Goal: Communication & Community: Answer question/provide support

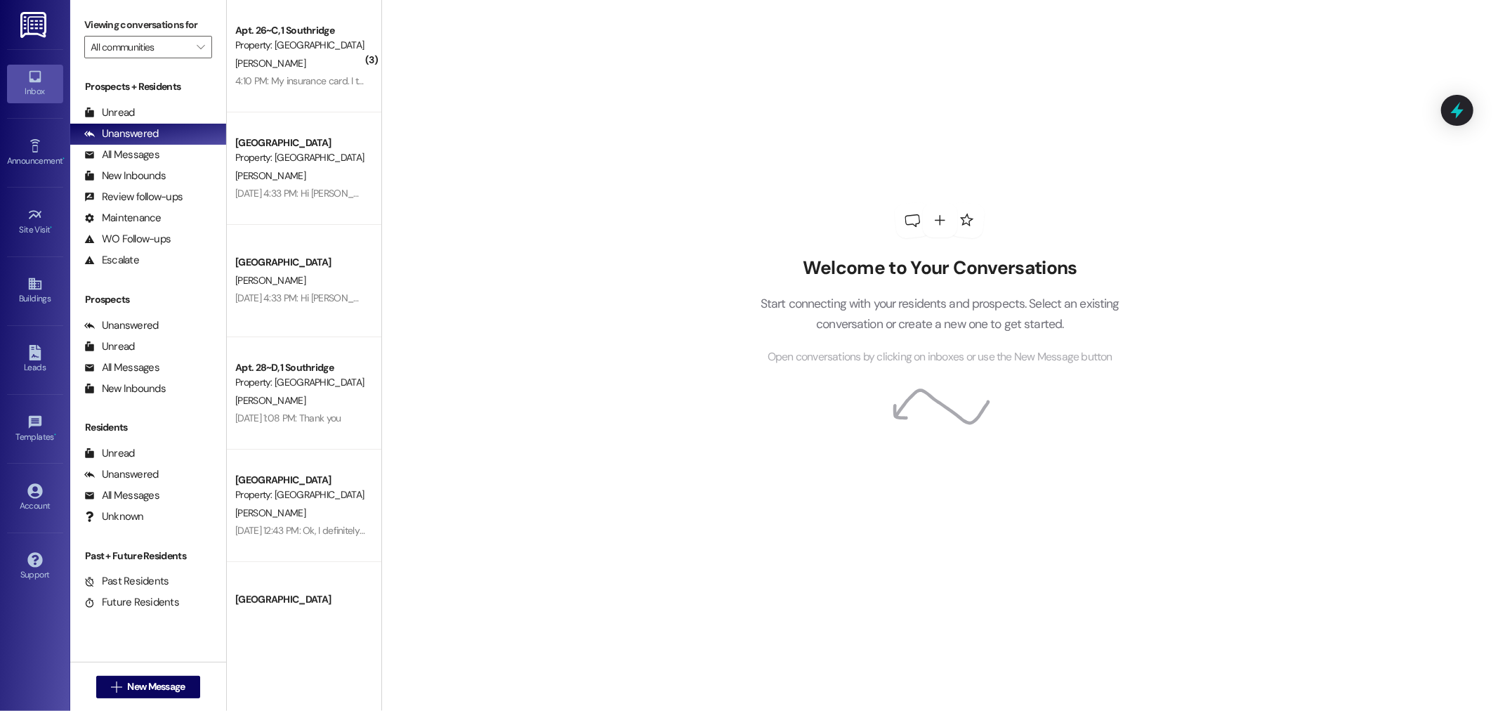
click at [144, 100] on div "Prospects + Residents Unread (0) Unread: Any message you haven't read yet will …" at bounding box center [148, 174] width 156 height 191
click at [153, 111] on div "Unread (0)" at bounding box center [148, 113] width 156 height 21
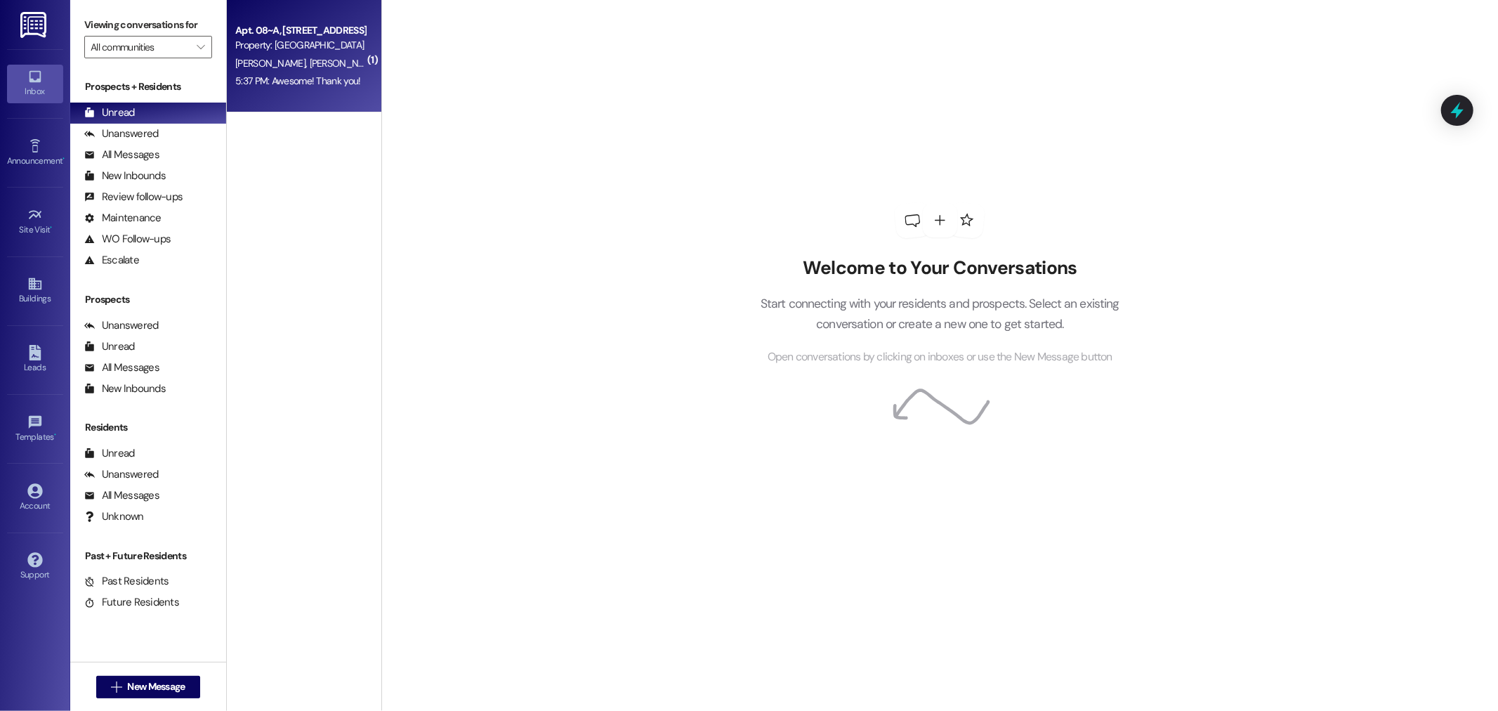
click at [256, 97] on div "Apt. 08~A, 1 Park Place Property: [GEOGRAPHIC_DATA][PERSON_NAME][PERSON_NAME][P…" at bounding box center [304, 56] width 155 height 112
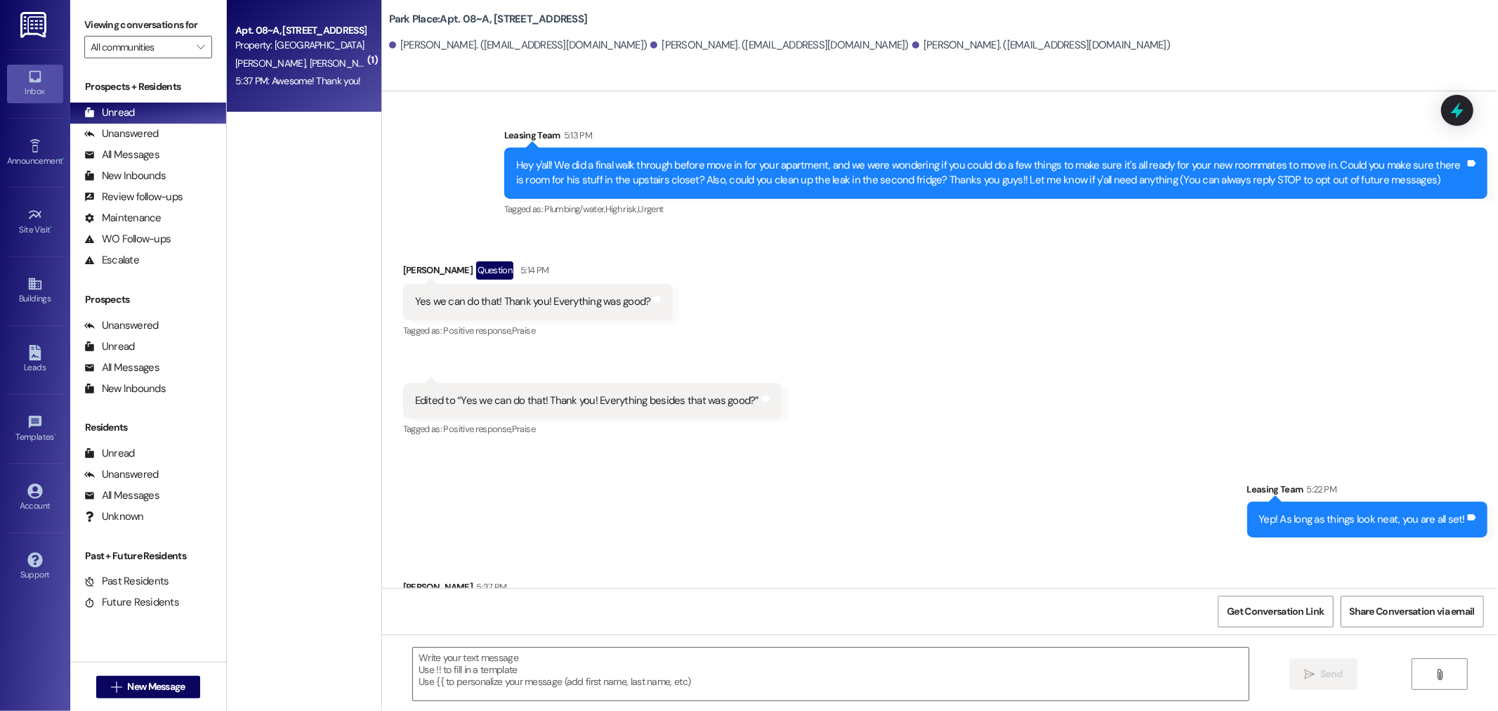
scroll to position [327, 0]
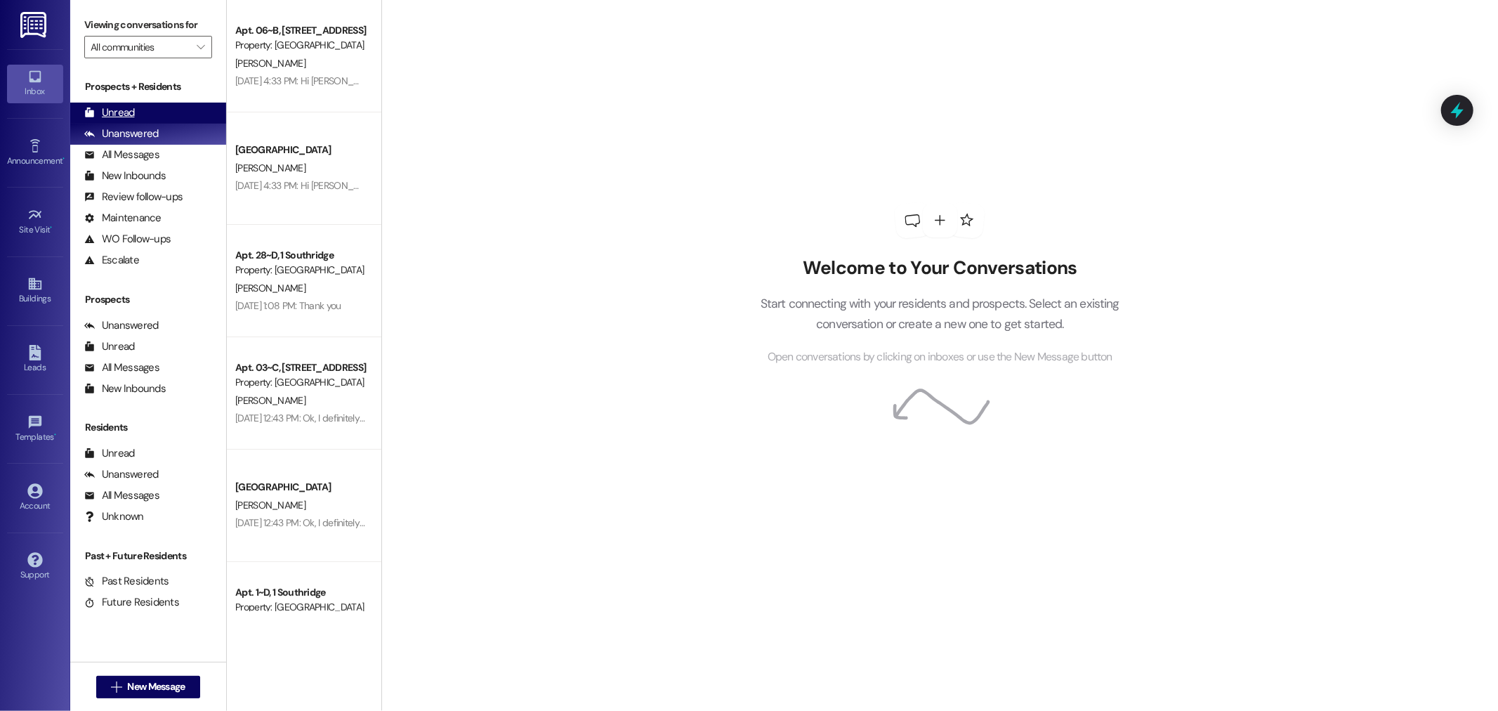
click at [107, 110] on div "Unread" at bounding box center [109, 112] width 51 height 15
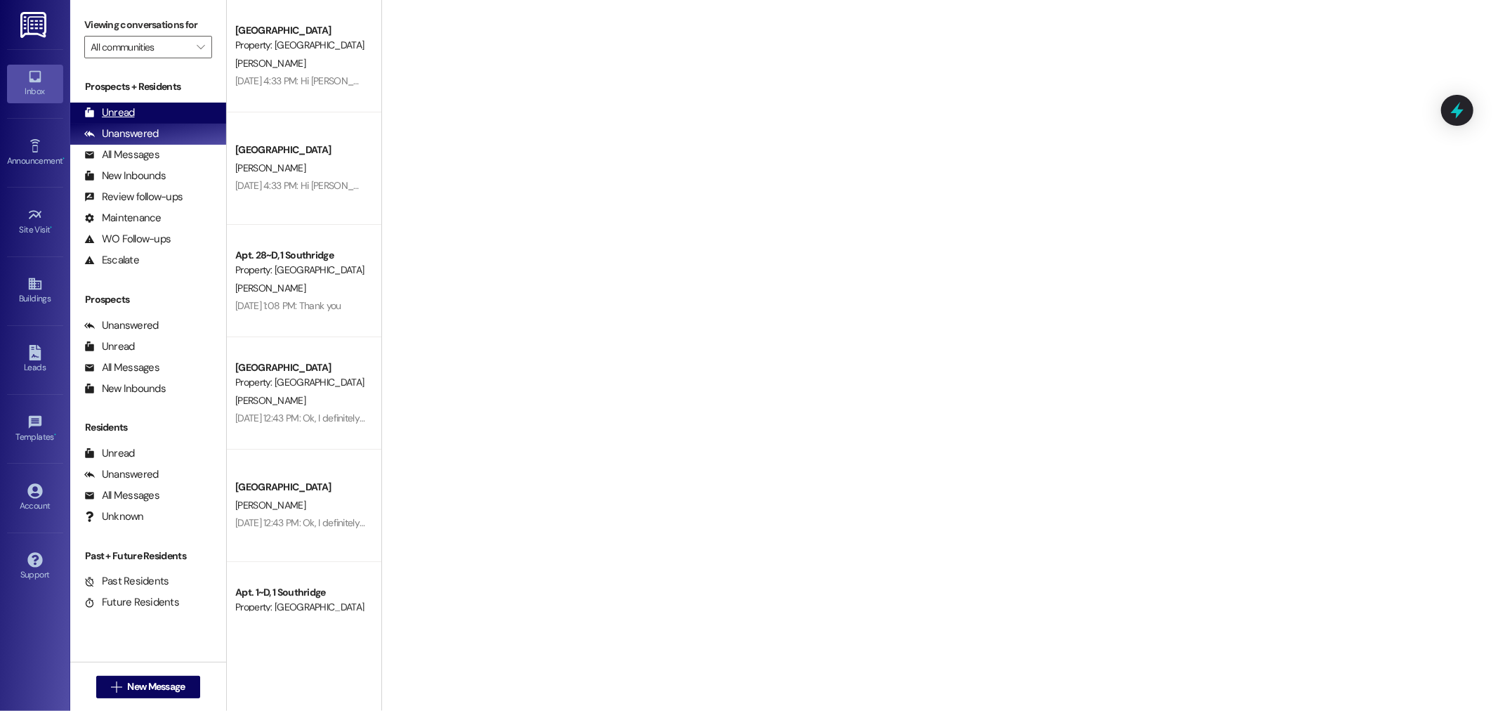
click at [177, 112] on div "Unread (0)" at bounding box center [148, 113] width 156 height 21
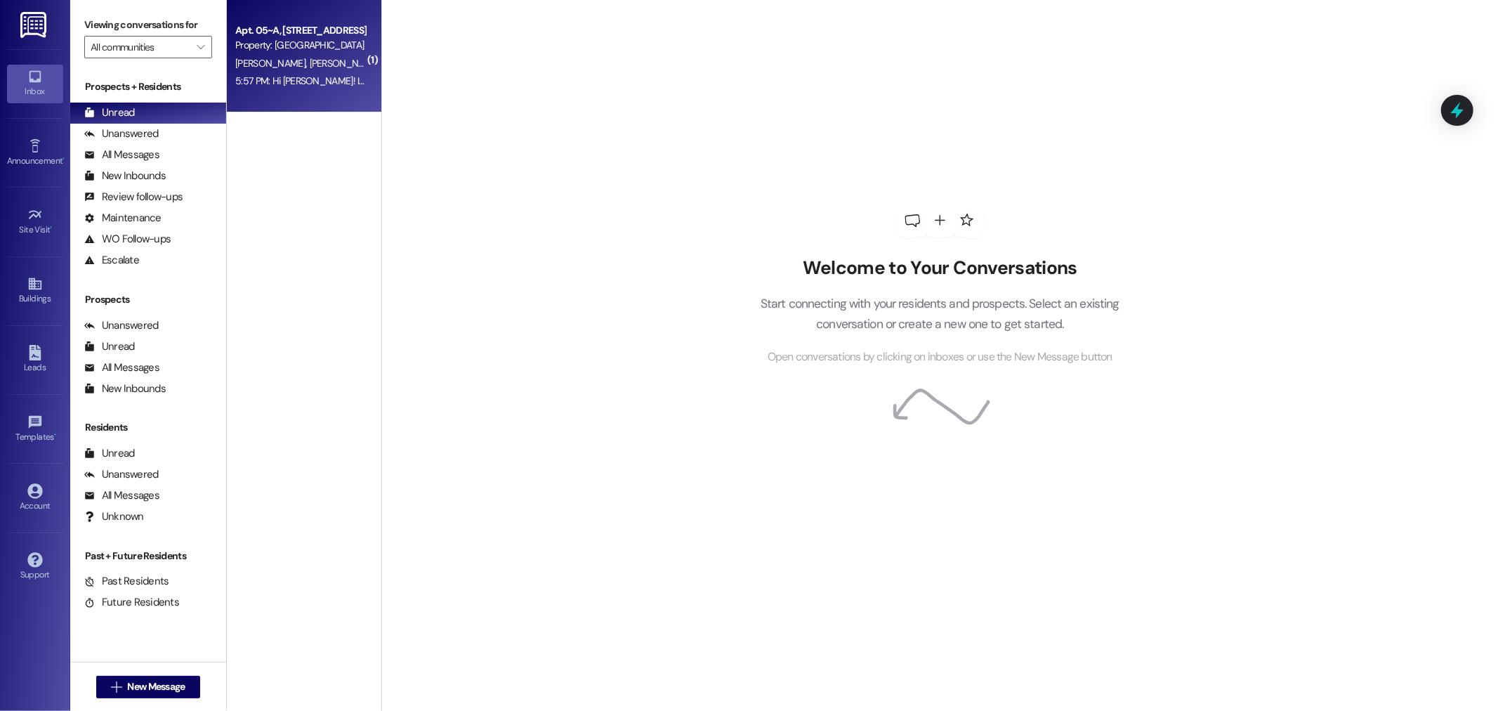
click at [309, 62] on span "M. Wolters" at bounding box center [346, 63] width 74 height 13
